Goal: Browse casually

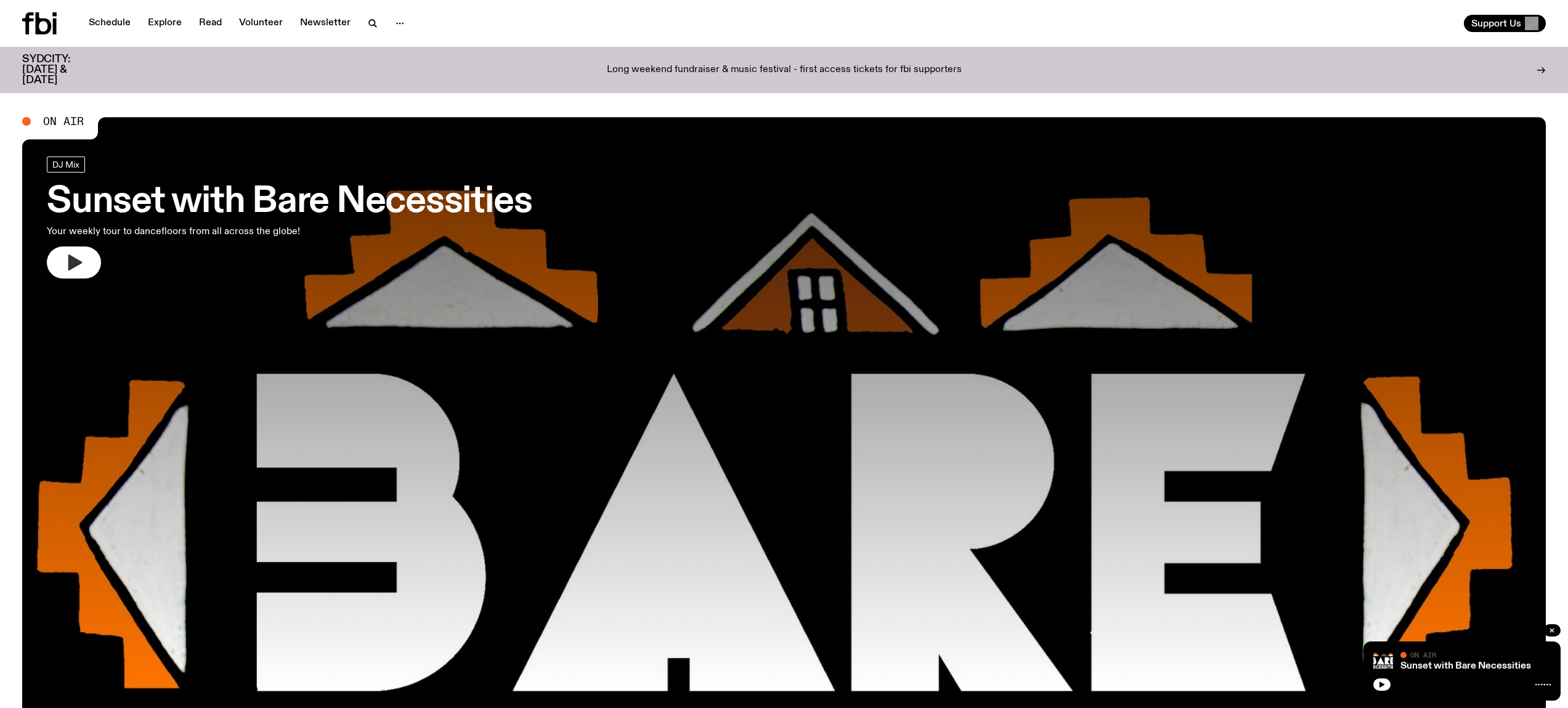
click at [65, 260] on icon "button" at bounding box center [74, 262] width 20 height 20
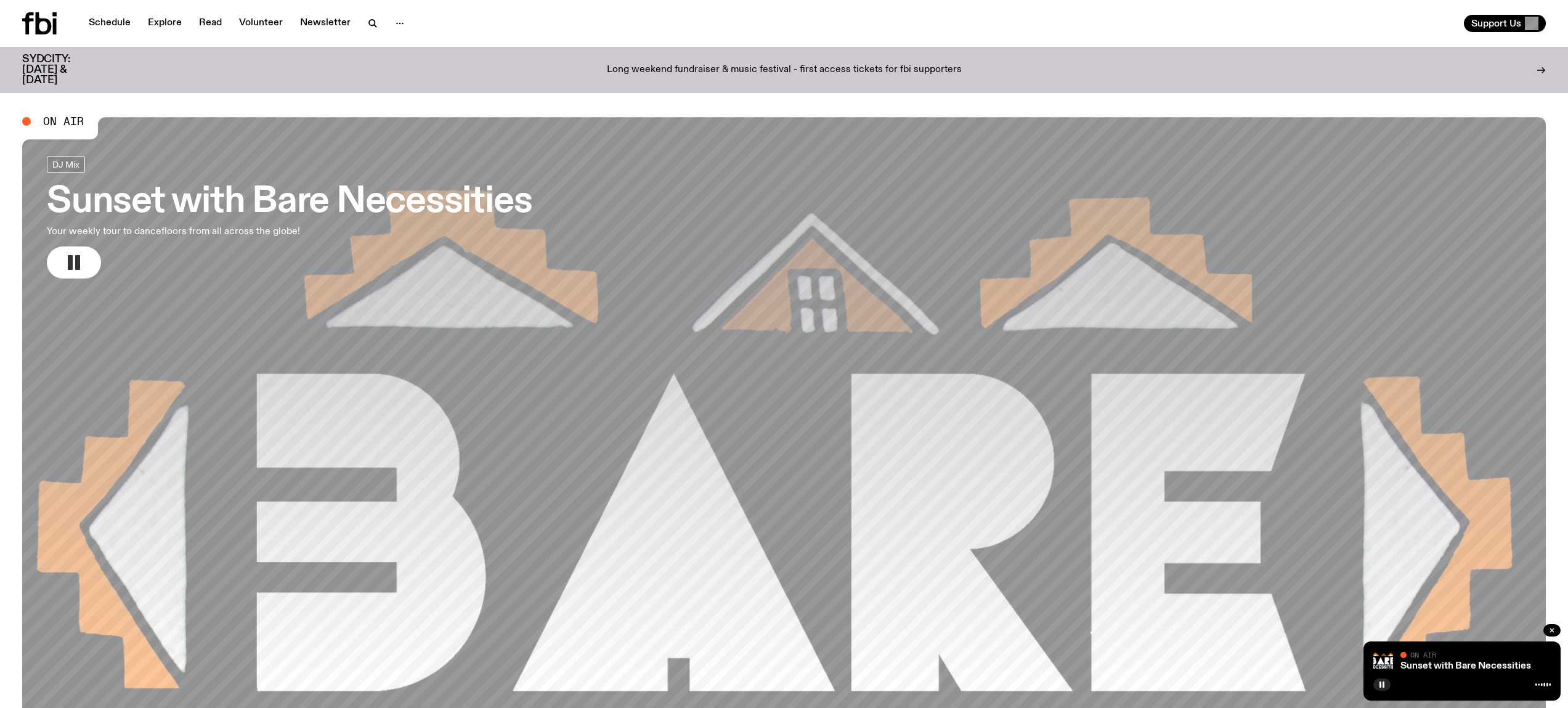
click at [47, 246] on button "button" at bounding box center [74, 262] width 54 height 32
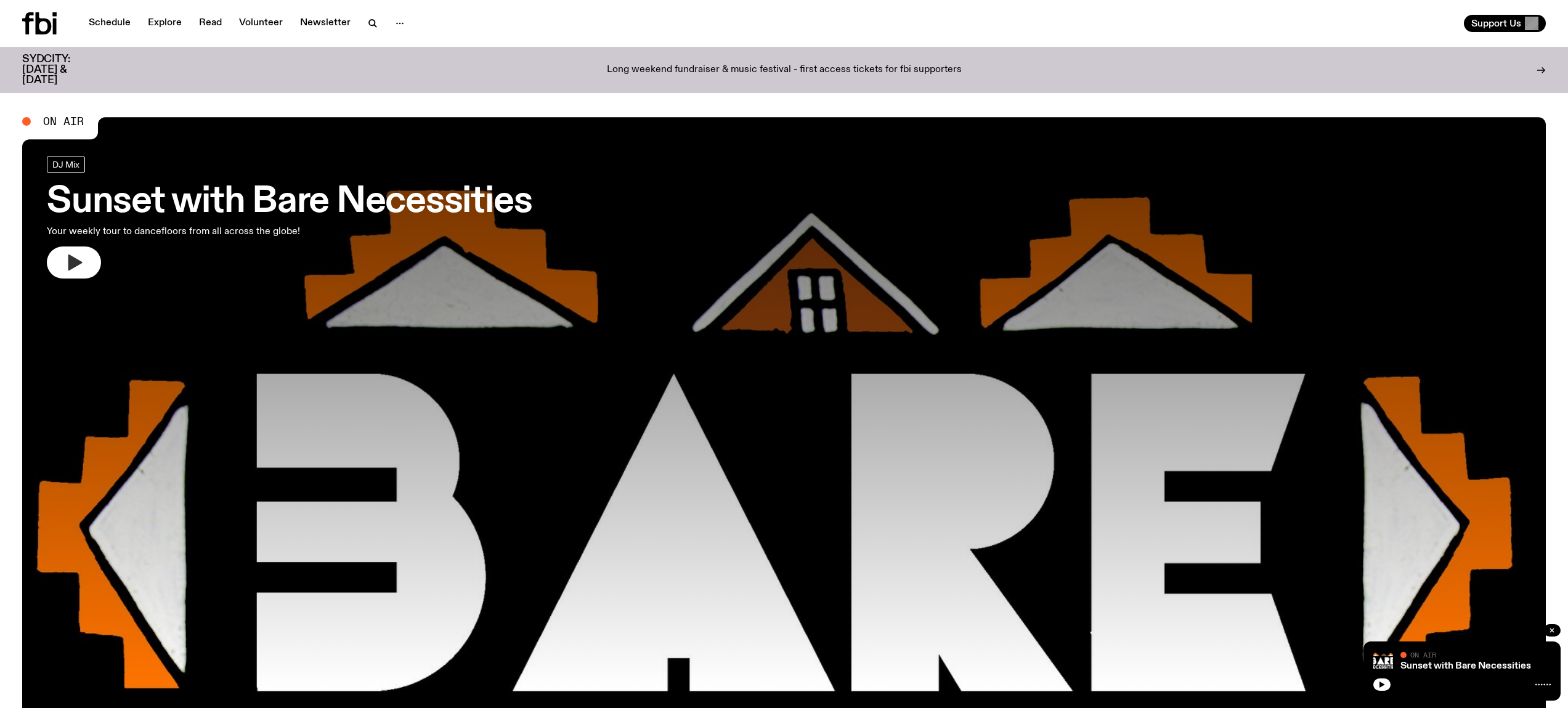
click at [86, 263] on button "button" at bounding box center [74, 262] width 54 height 32
